Goal: Check status: Check status

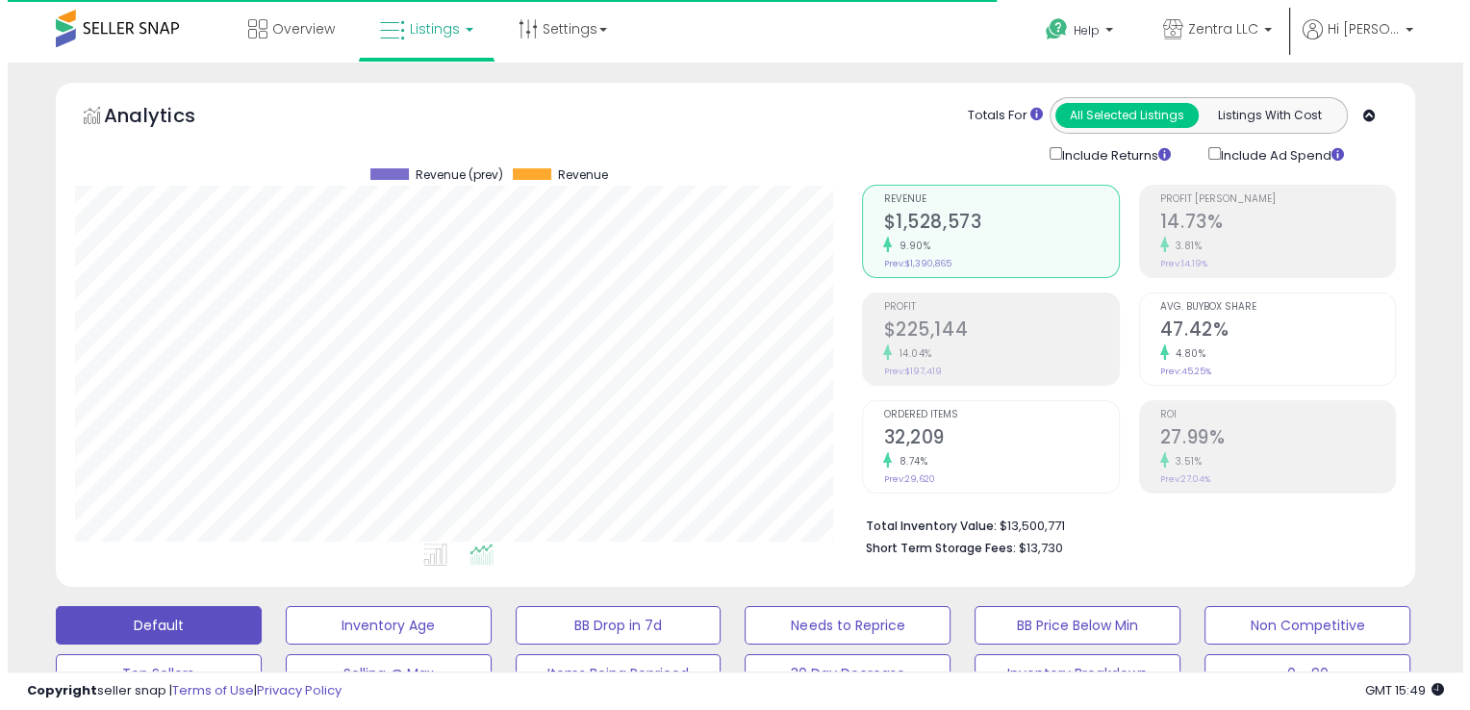
scroll to position [393, 787]
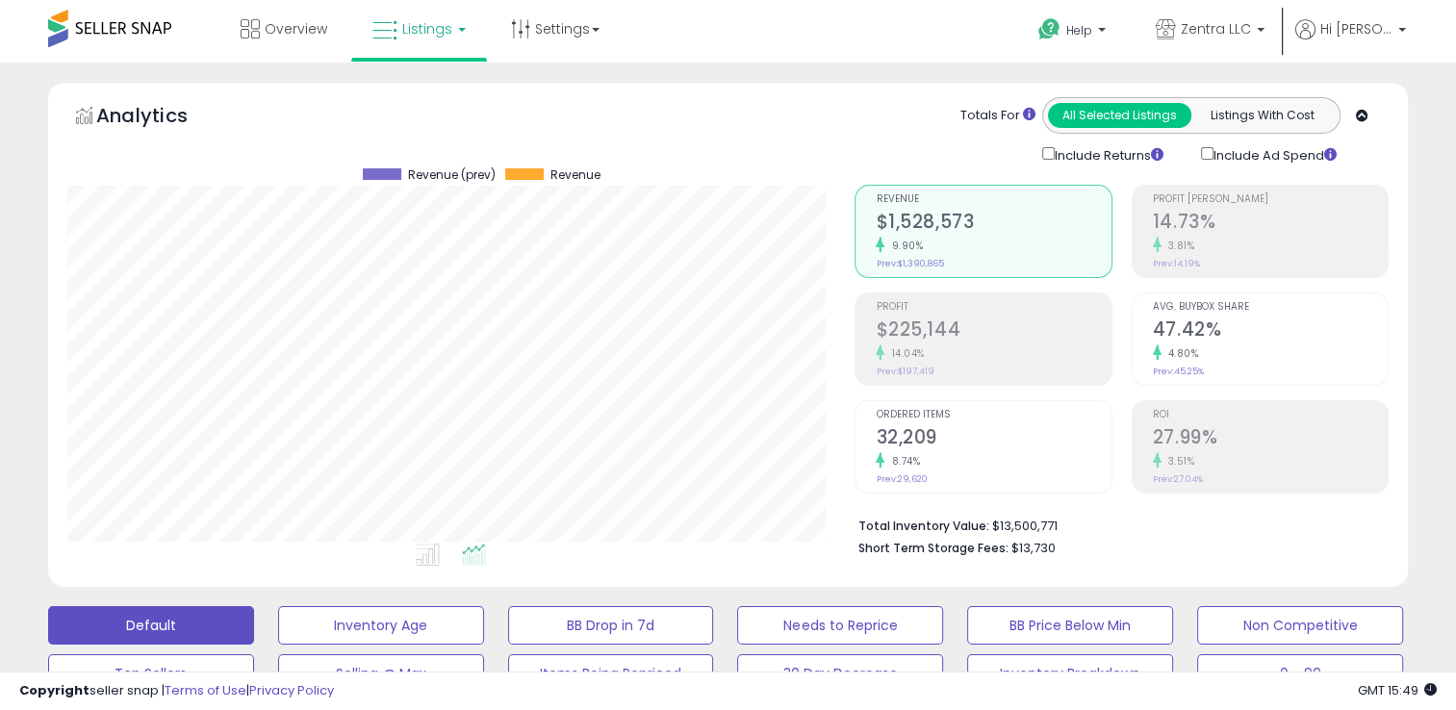
click at [1208, 241] on div "3.81%" at bounding box center [1270, 246] width 235 height 18
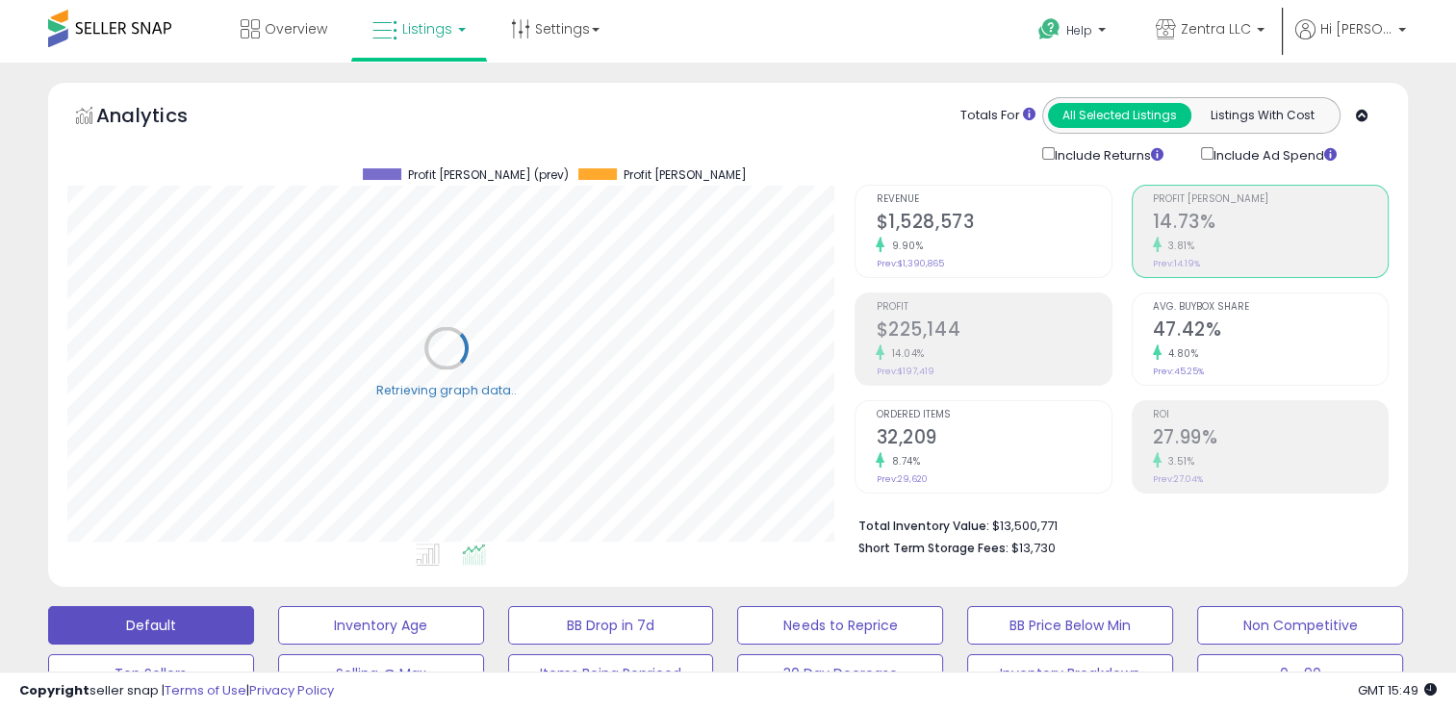
scroll to position [961698, 961306]
click at [302, 32] on span "Overview" at bounding box center [296, 28] width 63 height 19
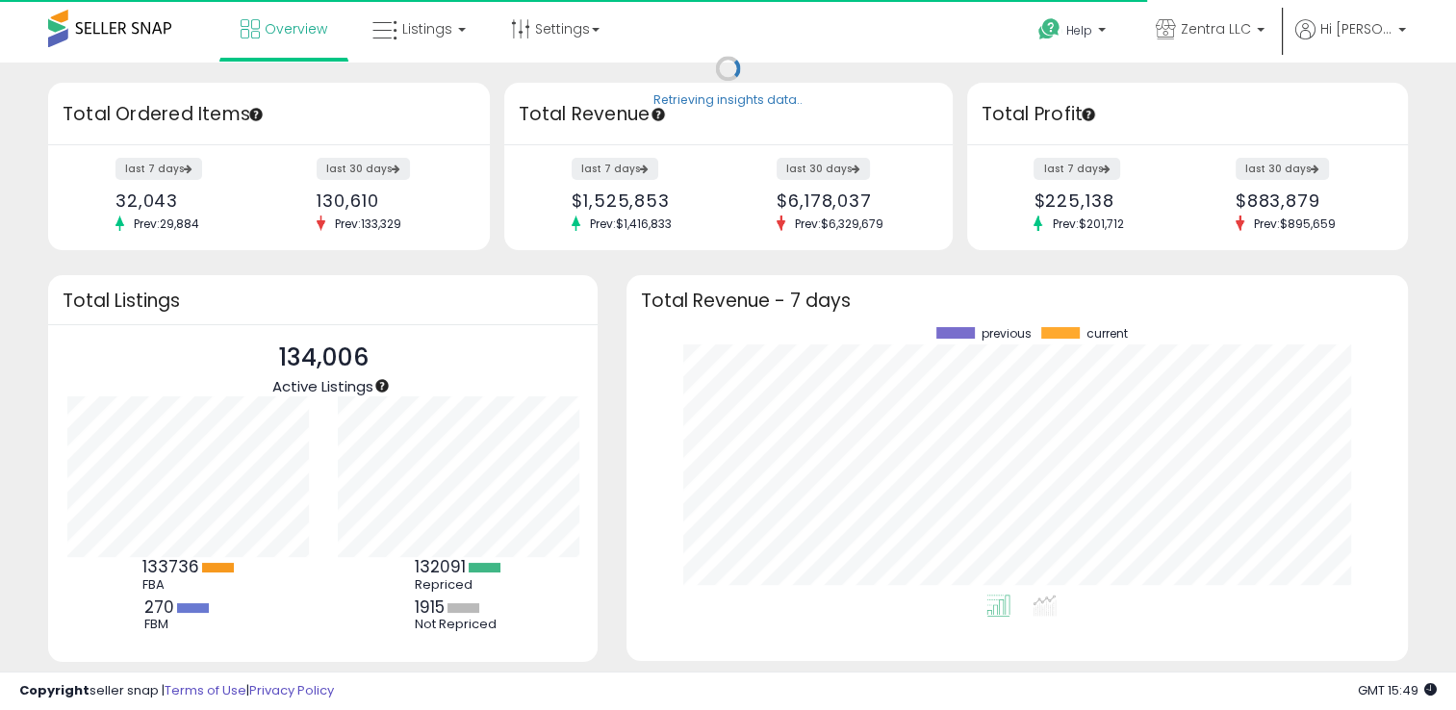
scroll to position [266, 742]
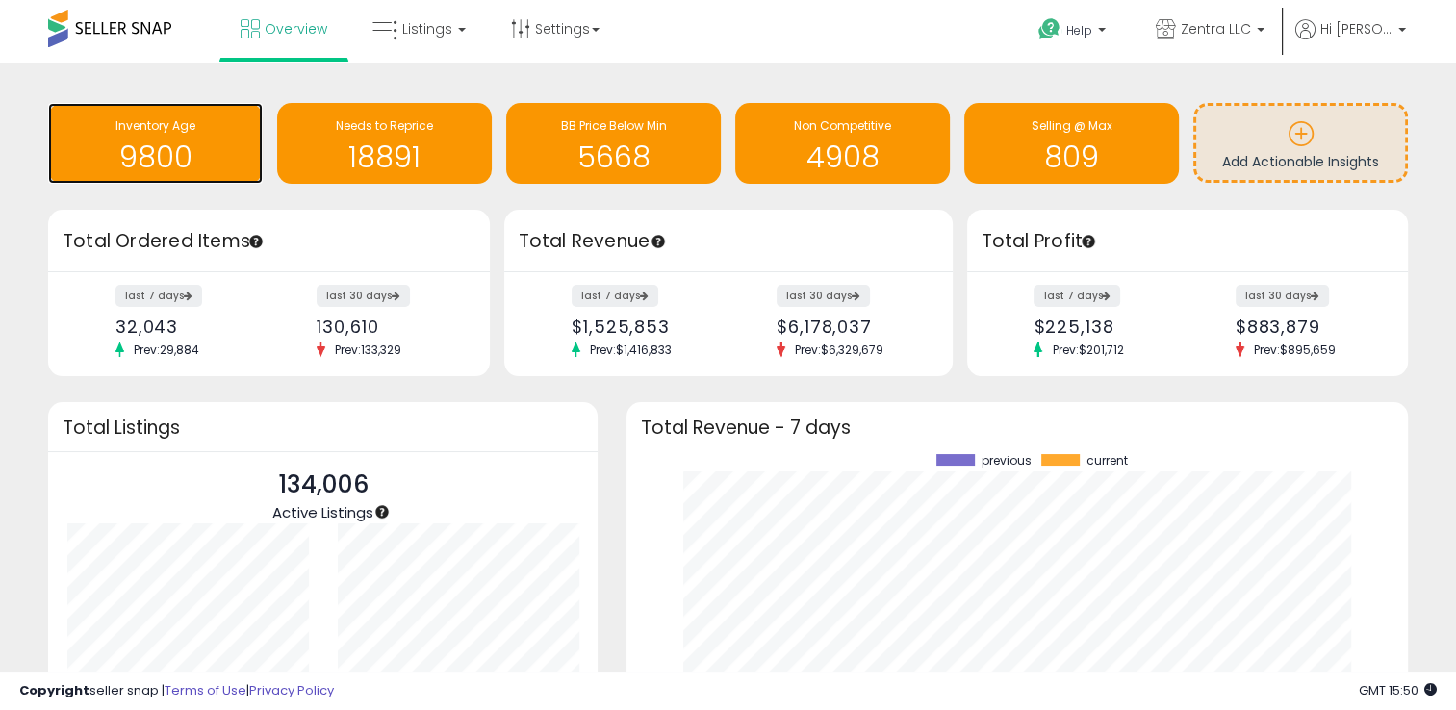
drag, startPoint x: 167, startPoint y: 152, endPoint x: 158, endPoint y: 161, distance: 12.9
click at [166, 152] on h1 "9800" at bounding box center [155, 157] width 195 height 32
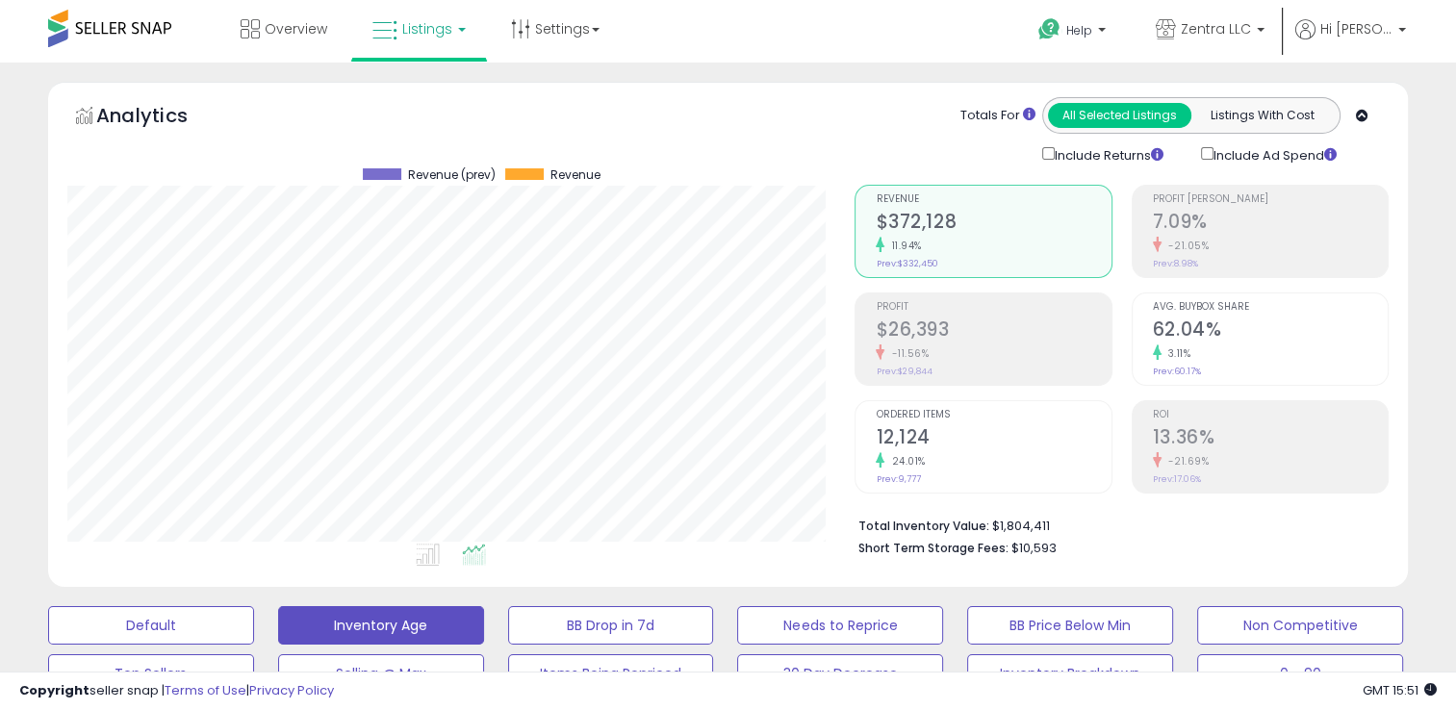
click at [945, 221] on h2 "$372,128" at bounding box center [993, 224] width 235 height 26
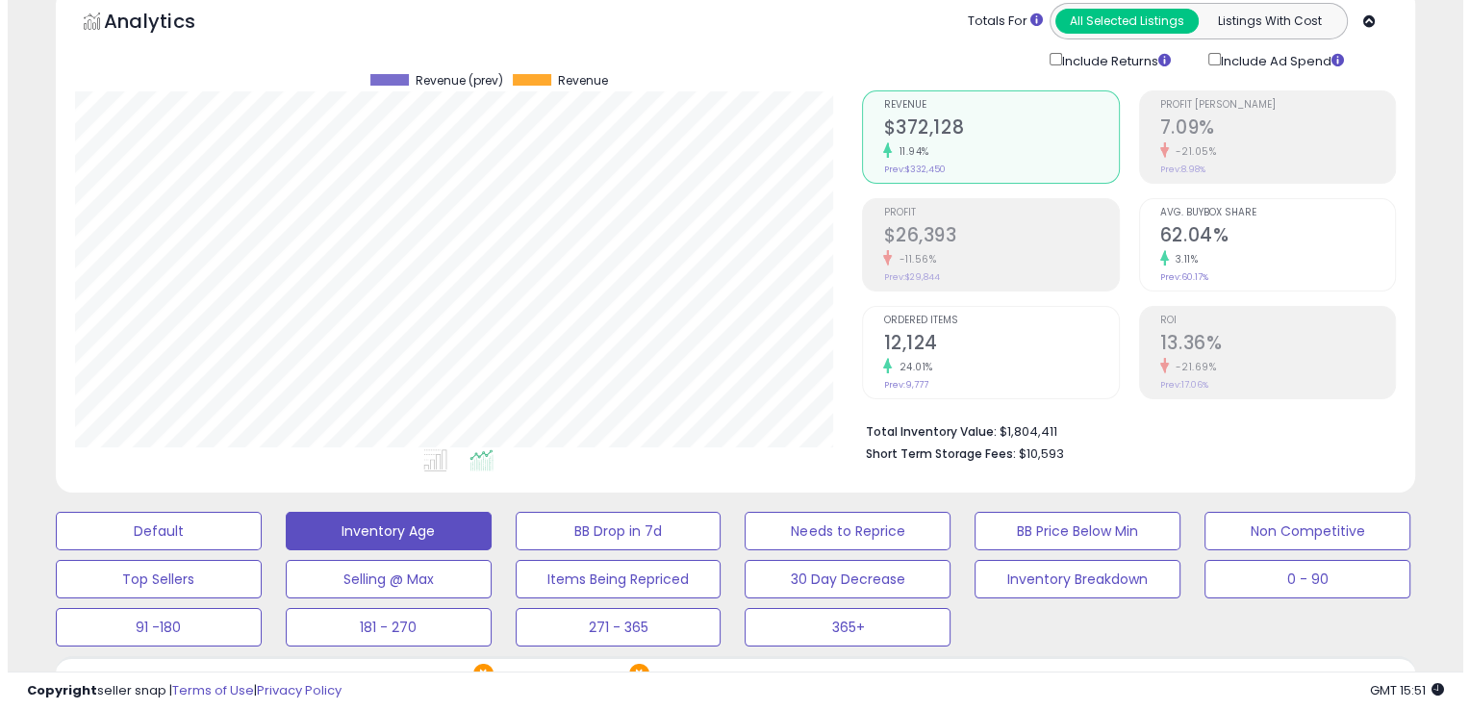
scroll to position [289, 0]
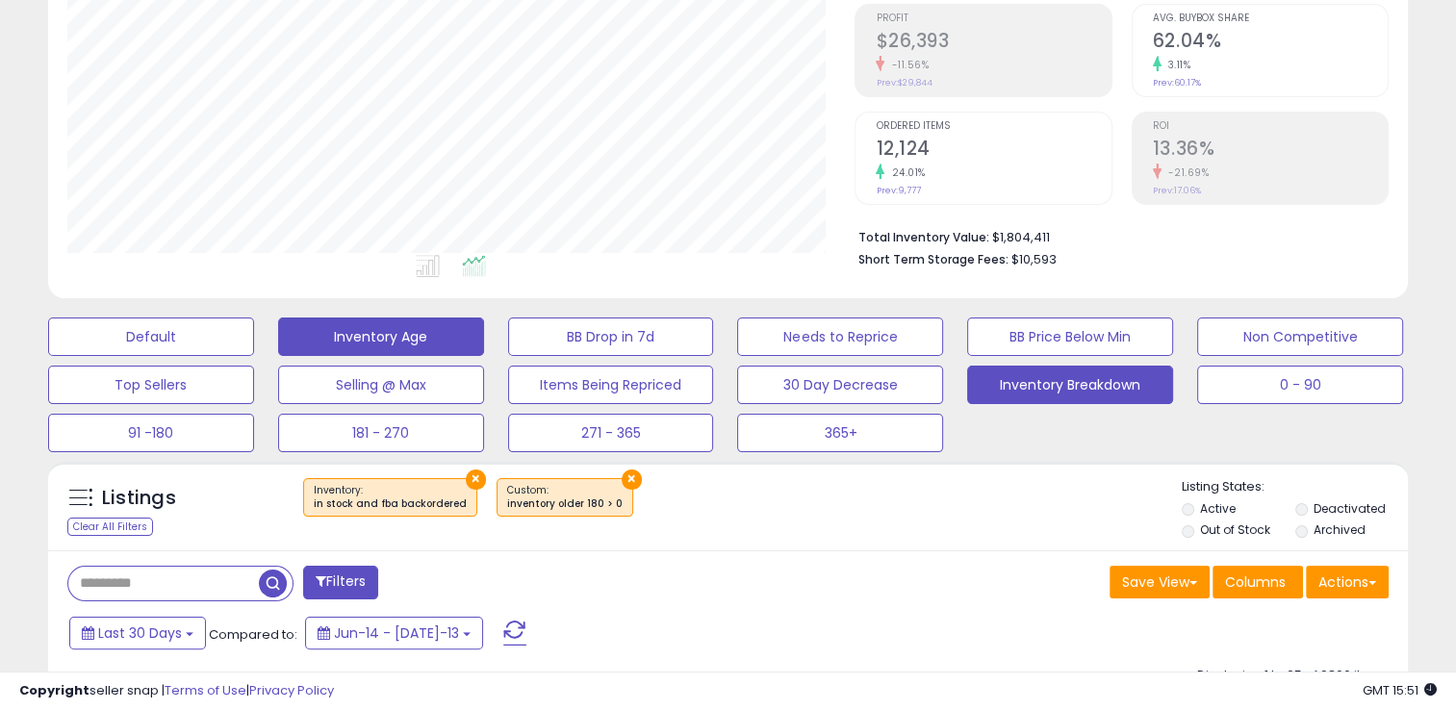
click at [254, 356] on button "Inventory Breakdown" at bounding box center [151, 336] width 206 height 38
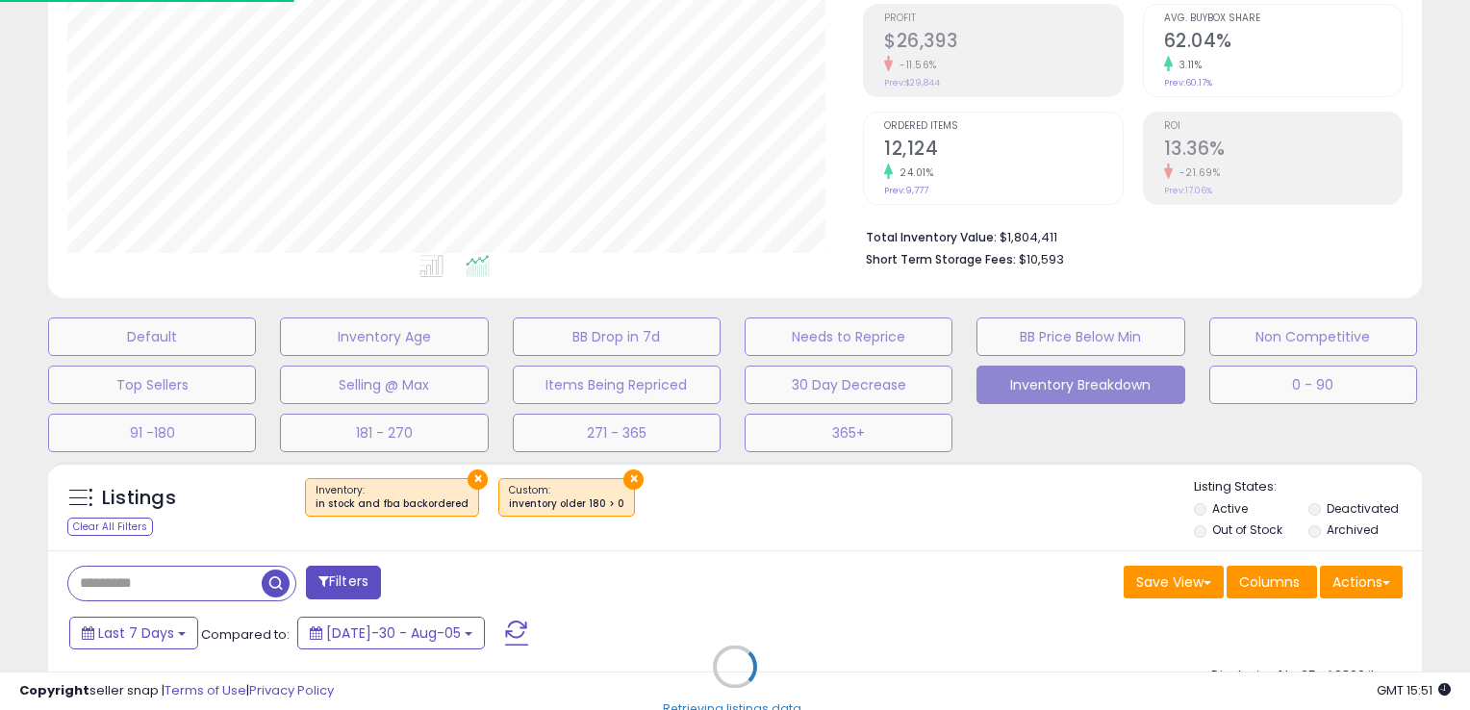
scroll to position [393, 796]
